Goal: Task Accomplishment & Management: Complete application form

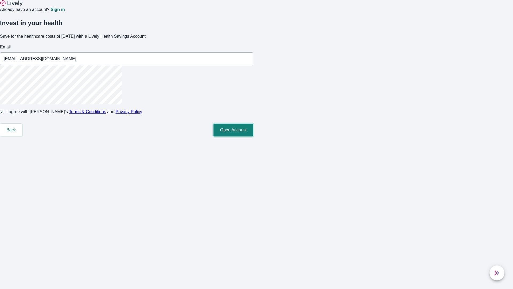
click at [253, 136] on button "Open Account" at bounding box center [233, 129] width 40 height 13
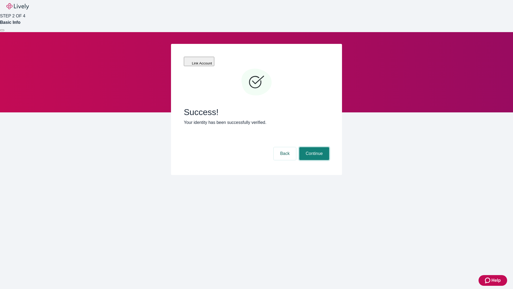
click at [313, 147] on button "Continue" at bounding box center [314, 153] width 30 height 13
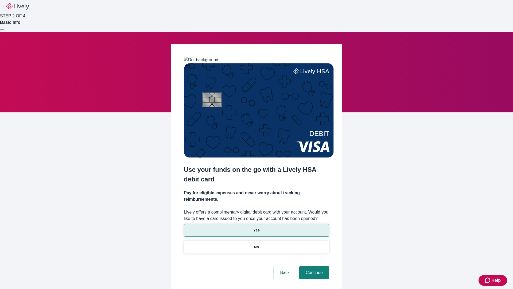
click at [256, 227] on p "Yes" at bounding box center [256, 230] width 6 height 6
click at [313, 266] on button "Continue" at bounding box center [314, 272] width 30 height 13
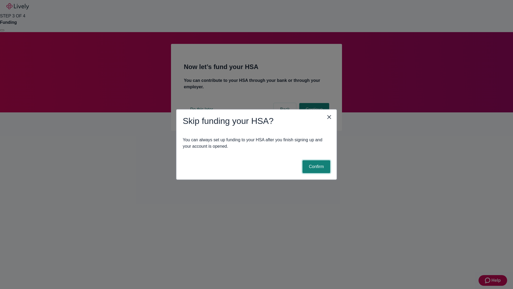
click at [316, 166] on button "Confirm" at bounding box center [316, 166] width 28 height 13
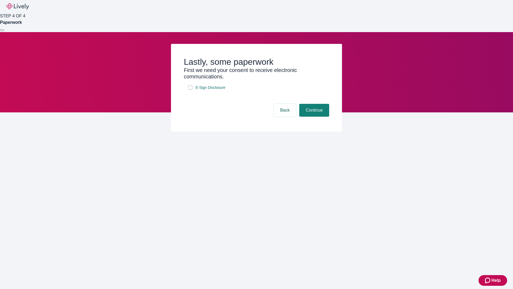
click at [190, 90] on input "E-Sign Disclosure" at bounding box center [190, 87] width 4 height 4
checkbox input "true"
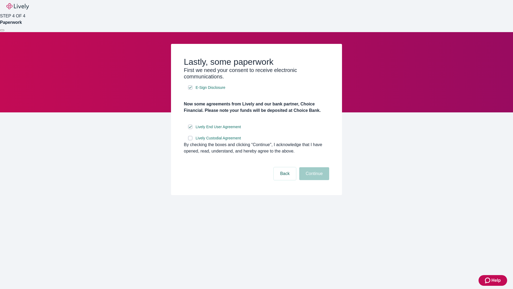
click at [190, 140] on input "Lively Custodial Agreement" at bounding box center [190, 138] width 4 height 4
checkbox input "true"
click at [313, 180] on button "Continue" at bounding box center [314, 173] width 30 height 13
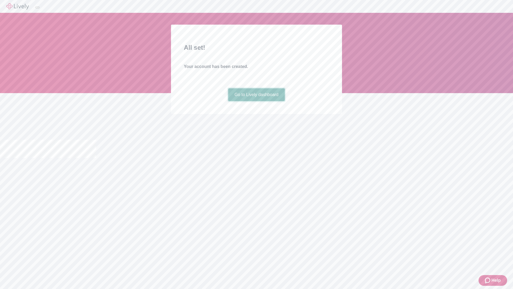
click at [256, 101] on link "Go to Lively dashboard" at bounding box center [256, 94] width 57 height 13
